Goal: Transaction & Acquisition: Purchase product/service

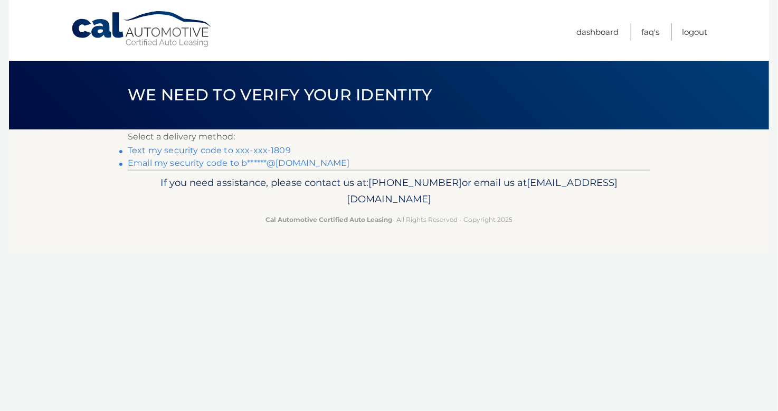
click at [249, 151] on link "Text my security code to xxx-xxx-1809" at bounding box center [209, 150] width 163 height 10
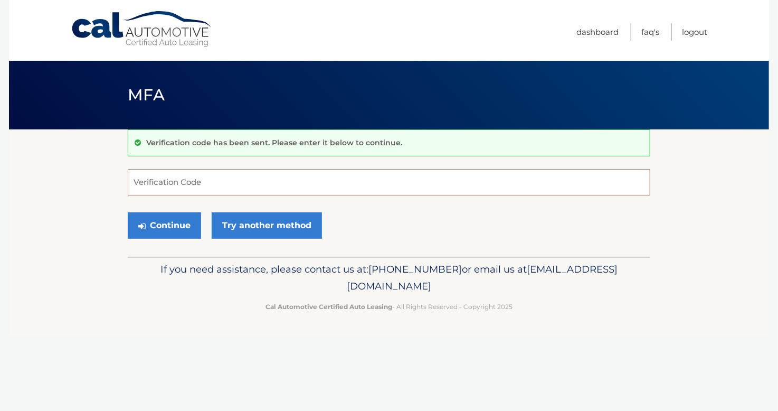
click at [216, 176] on input "Verification Code" at bounding box center [389, 182] width 523 height 26
type input "782380"
click at [167, 224] on button "Continue" at bounding box center [164, 225] width 73 height 26
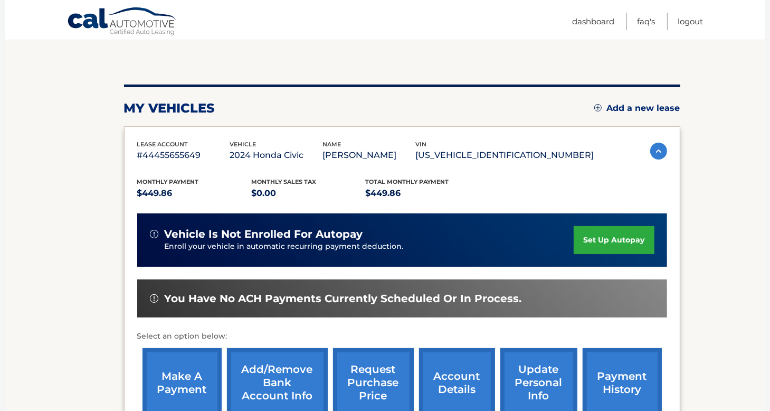
scroll to position [95, 0]
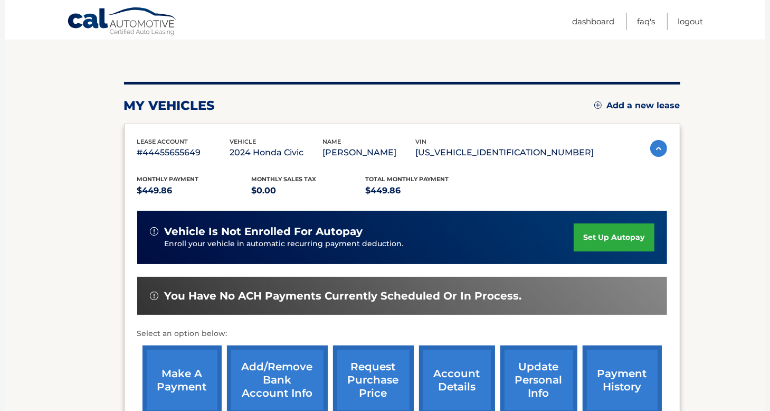
click at [185, 370] on link "make a payment" at bounding box center [182, 379] width 79 height 69
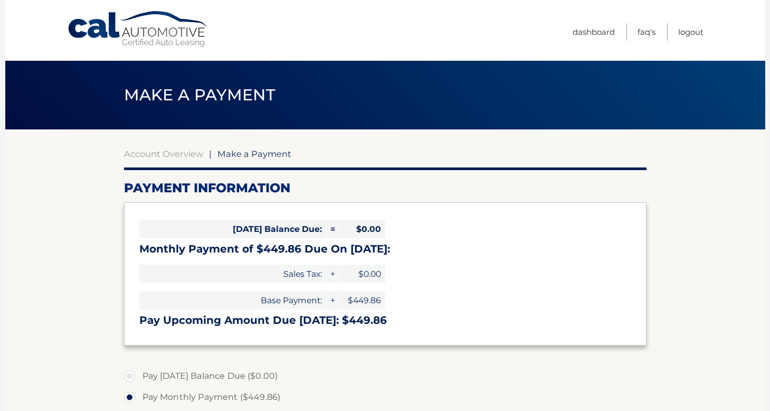
select select "ZmQ3ZGE4MjMtMDljZi00YzgyLTg2OTEtM2Q1NjBlZDA5N2M0"
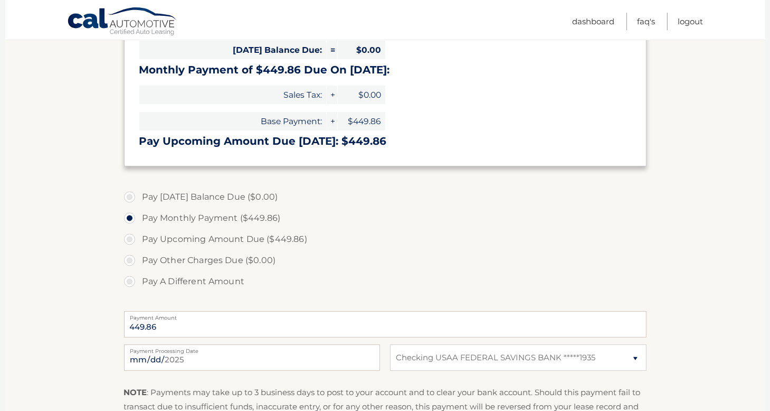
scroll to position [181, 0]
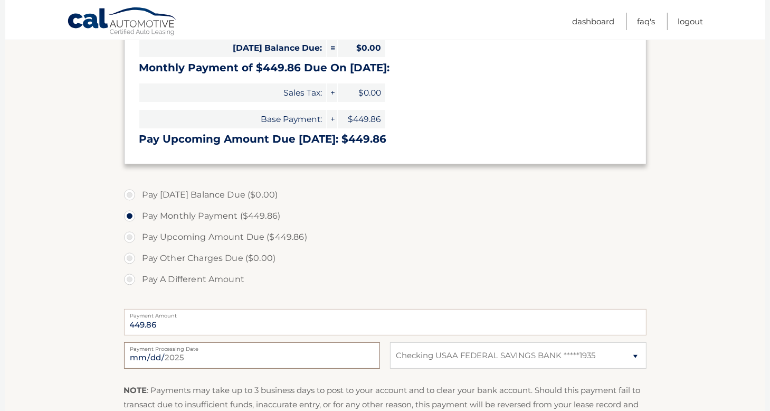
click at [212, 359] on input "[DATE]" at bounding box center [252, 355] width 256 height 26
type input "2025-09-01"
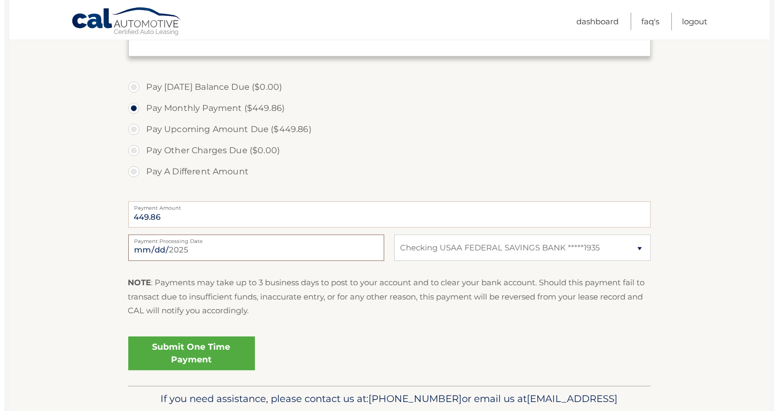
scroll to position [293, 0]
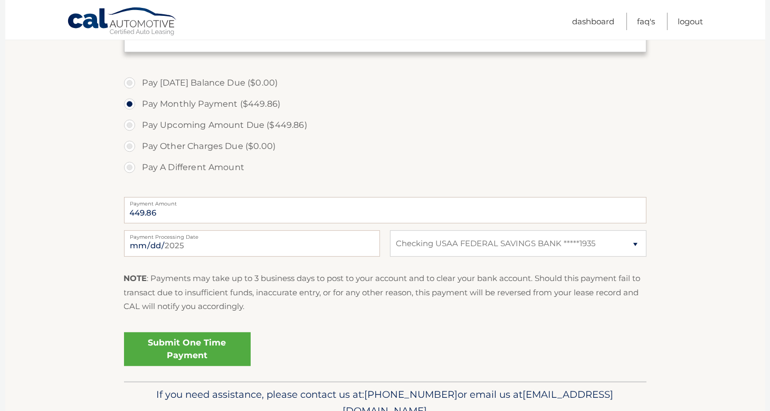
click at [190, 349] on link "Submit One Time Payment" at bounding box center [187, 349] width 127 height 34
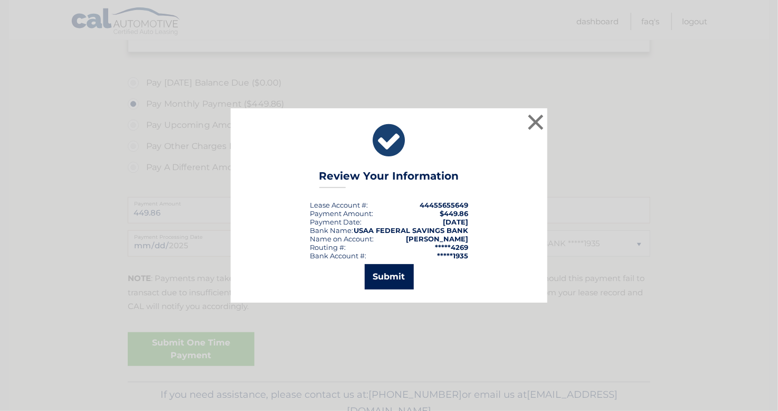
click at [386, 280] on button "Submit" at bounding box center [389, 276] width 49 height 25
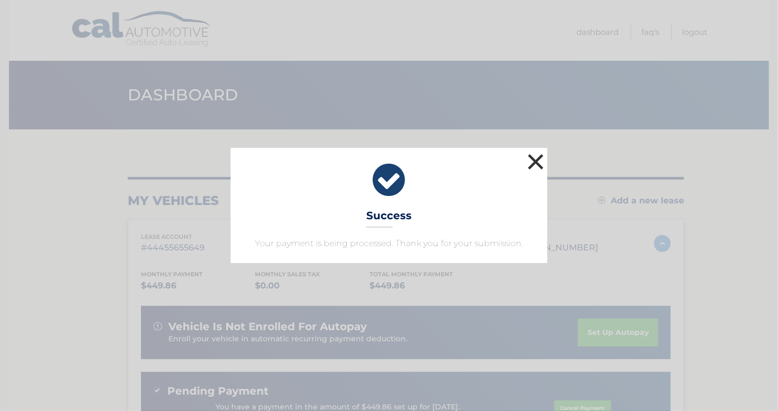
click at [537, 160] on button "×" at bounding box center [535, 161] width 21 height 21
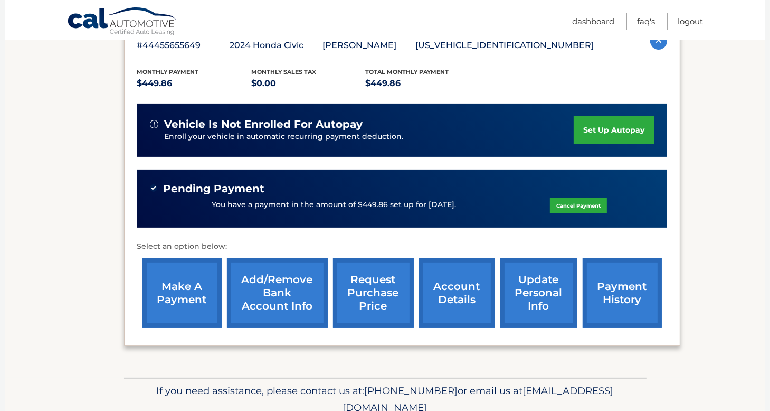
scroll to position [248, 0]
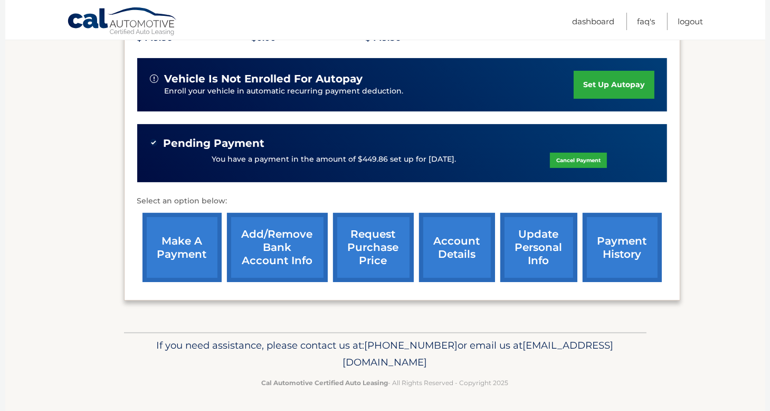
click at [575, 157] on link "Cancel Payment" at bounding box center [578, 160] width 57 height 15
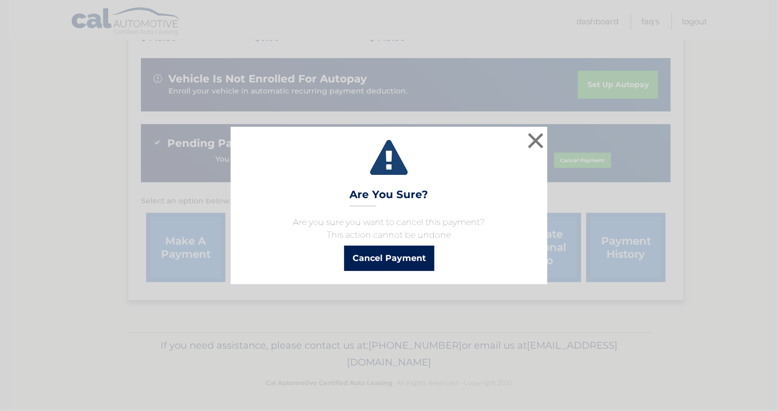
click at [387, 261] on button "Cancel Payment" at bounding box center [389, 257] width 90 height 25
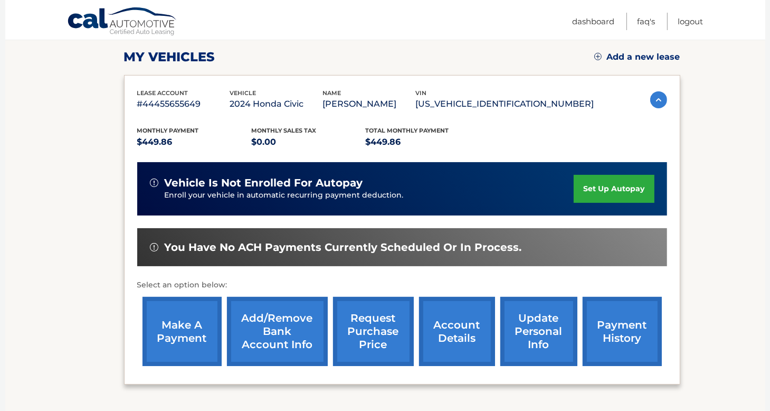
scroll to position [228, 0]
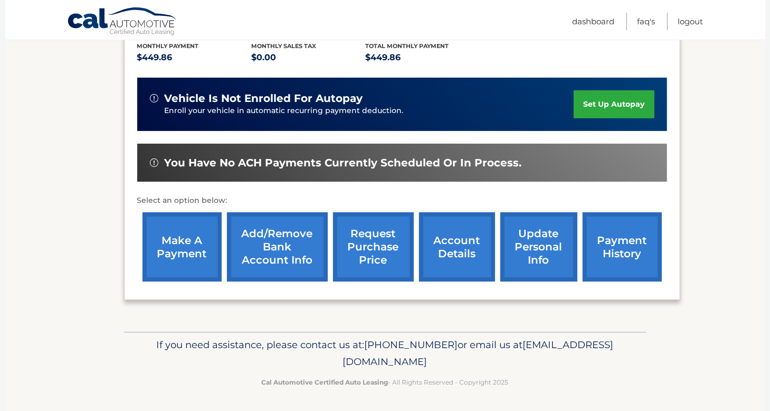
click at [193, 248] on link "make a payment" at bounding box center [182, 246] width 79 height 69
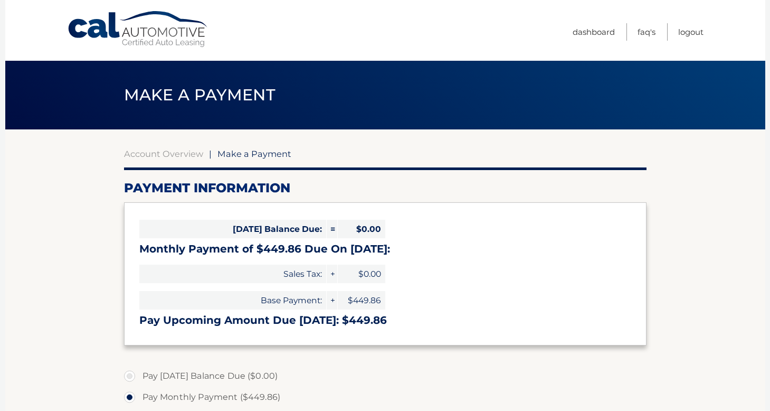
select select "ZmQ3ZGE4MjMtMDljZi00YzgyLTg2OTEtM2Q1NjBlZDA5N2M0"
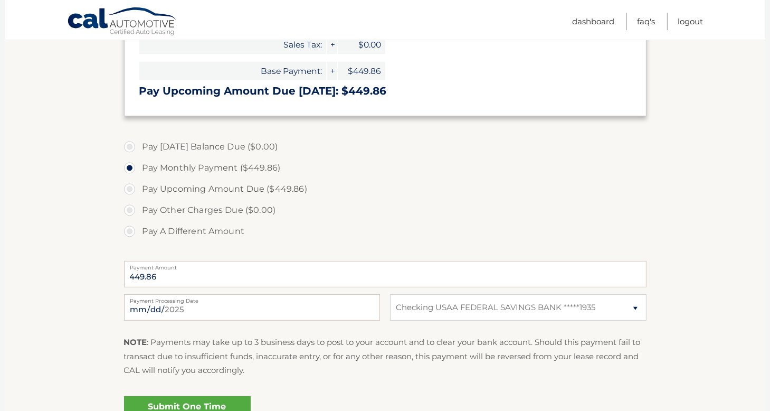
scroll to position [239, 0]
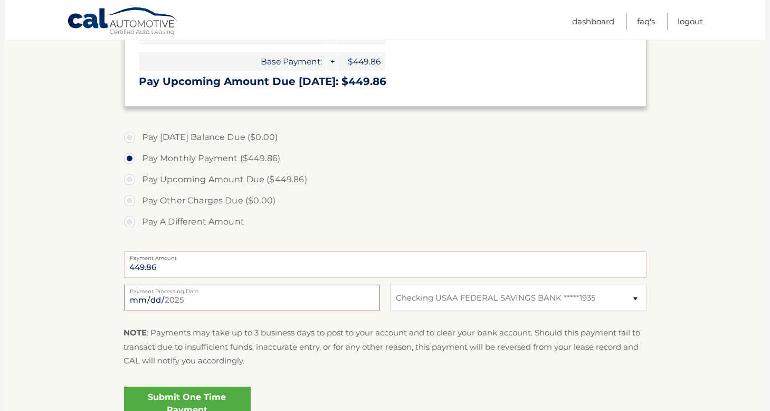
click at [225, 295] on input "[DATE]" at bounding box center [252, 297] width 256 height 26
type input "[DATE]"
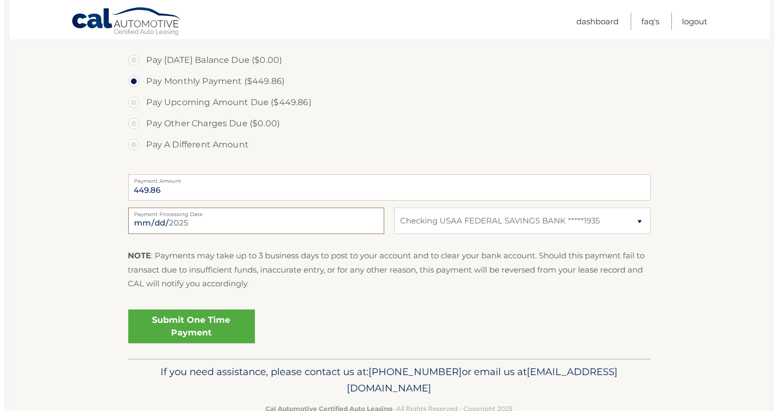
scroll to position [317, 0]
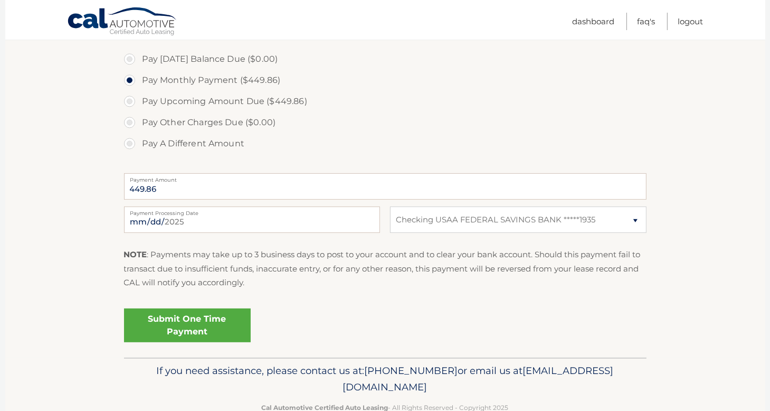
click at [179, 320] on link "Submit One Time Payment" at bounding box center [187, 325] width 127 height 34
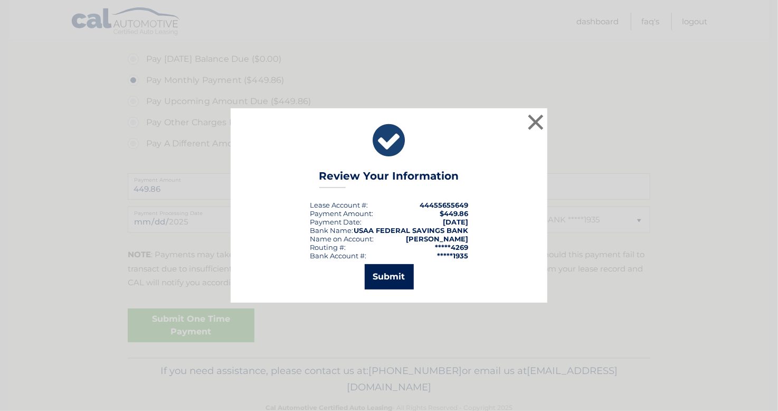
click at [396, 281] on button "Submit" at bounding box center [389, 276] width 49 height 25
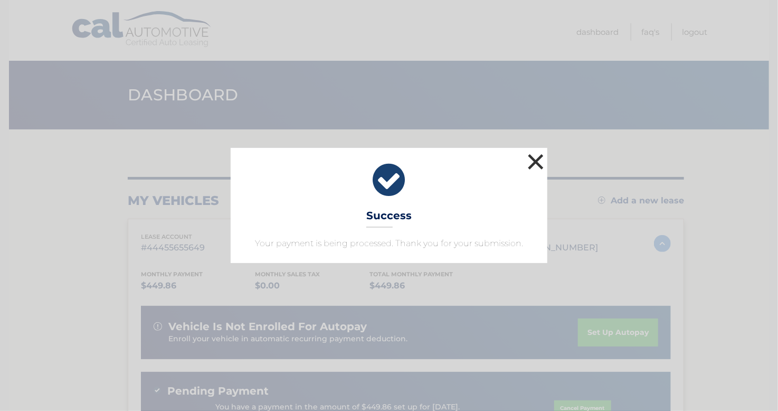
click at [536, 163] on button "×" at bounding box center [535, 161] width 21 height 21
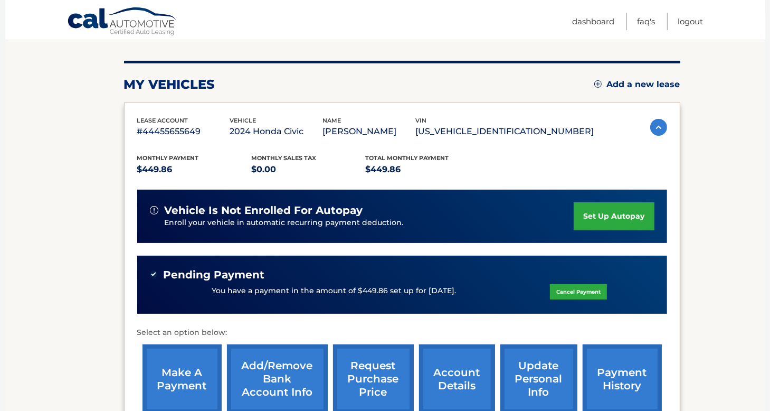
scroll to position [117, 0]
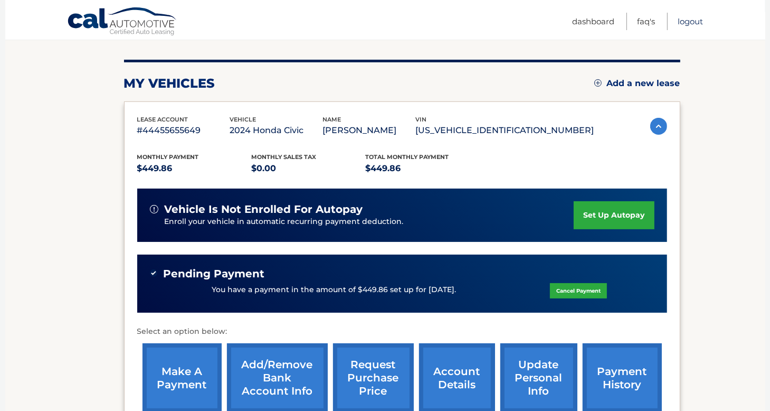
click at [693, 24] on link "Logout" at bounding box center [690, 21] width 25 height 17
